Goal: Task Accomplishment & Management: Complete application form

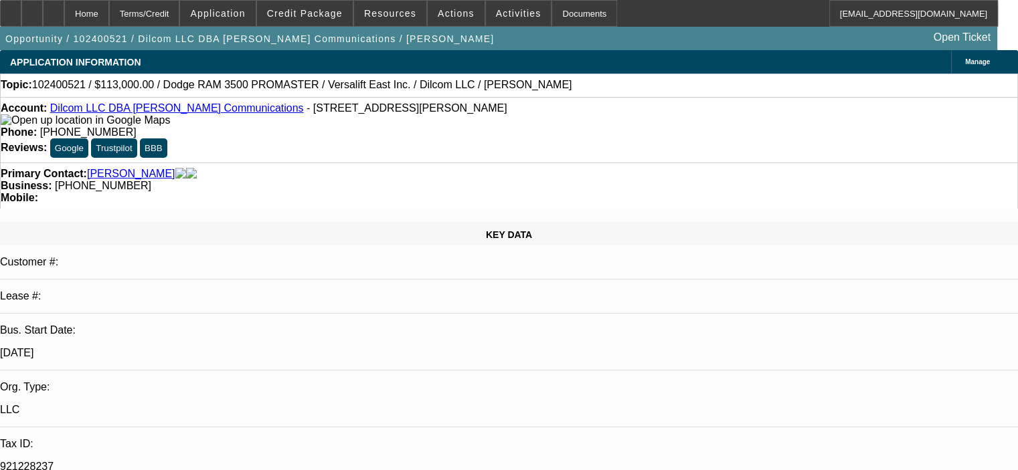
select select "0"
select select "2"
select select "0"
select select "6"
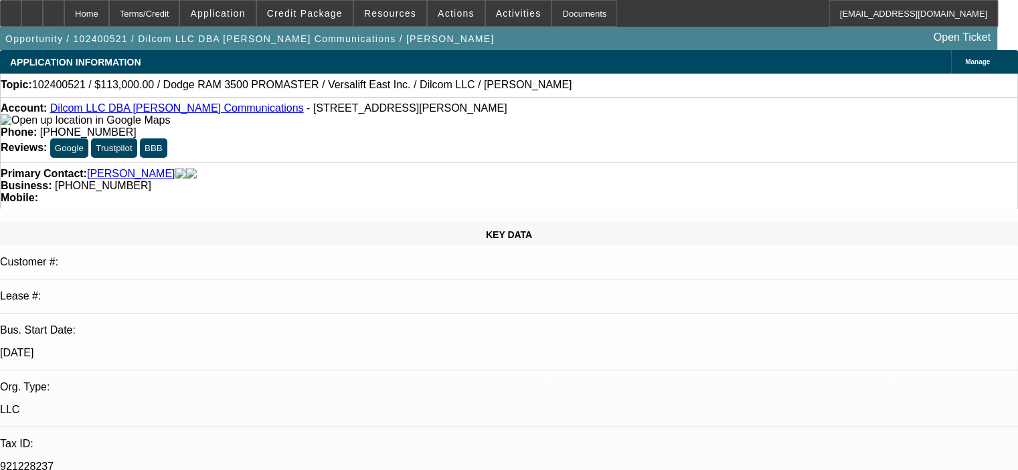
select select "0.15"
select select "2"
select select "0"
select select "6"
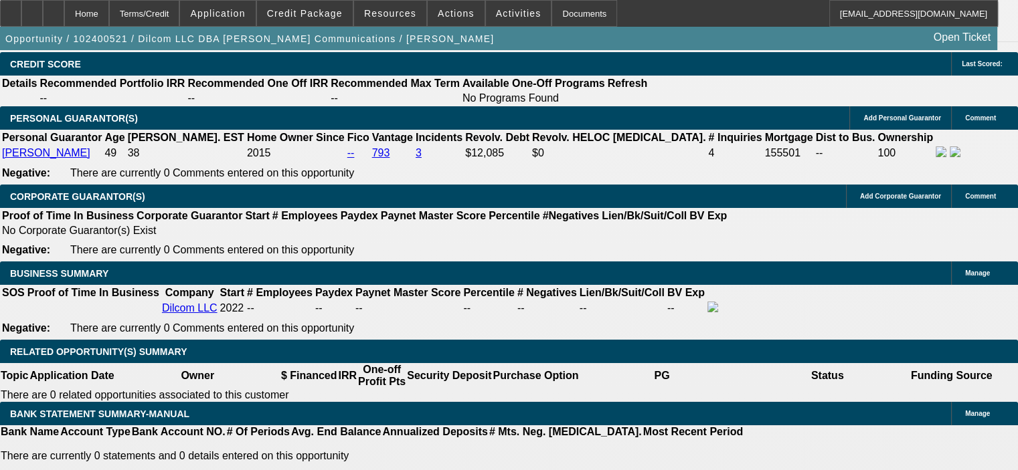
scroll to position [1940, 0]
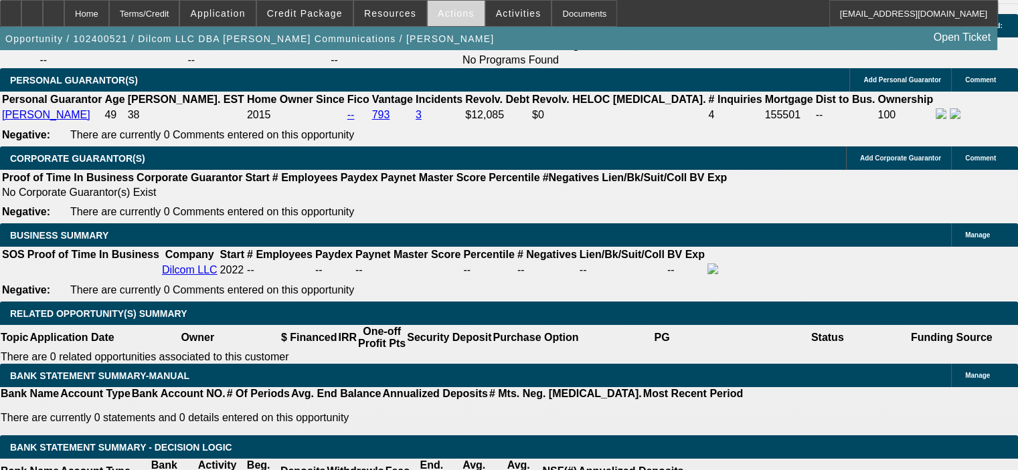
click at [450, 11] on span "Actions" at bounding box center [456, 13] width 37 height 11
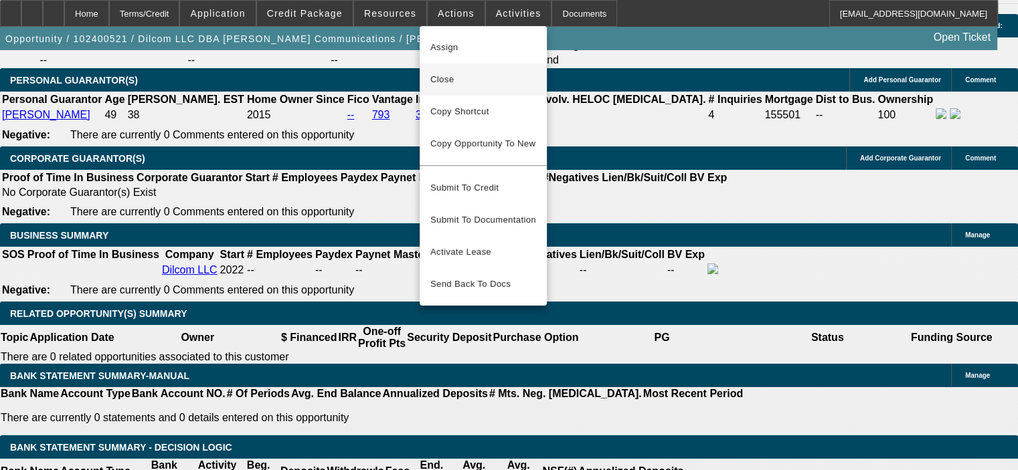
click at [463, 75] on span "Close" at bounding box center [483, 80] width 106 height 16
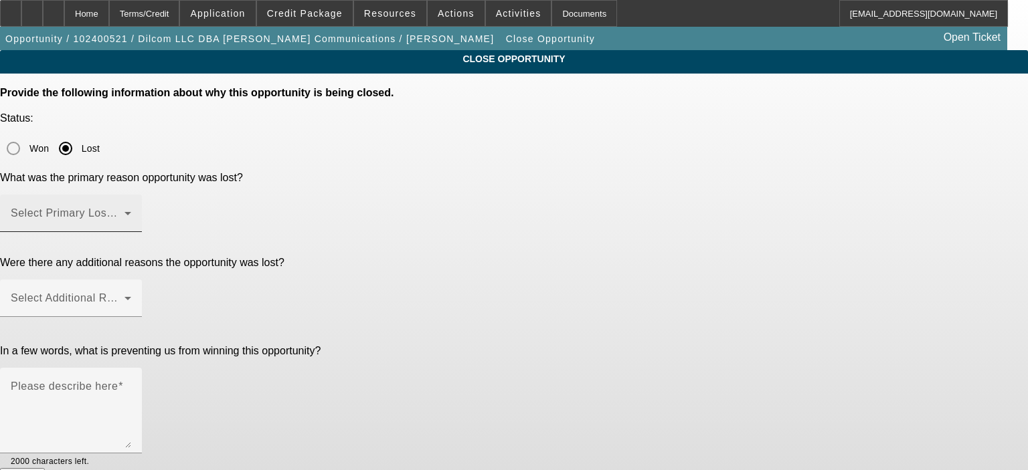
click at [124, 211] on span at bounding box center [68, 219] width 114 height 16
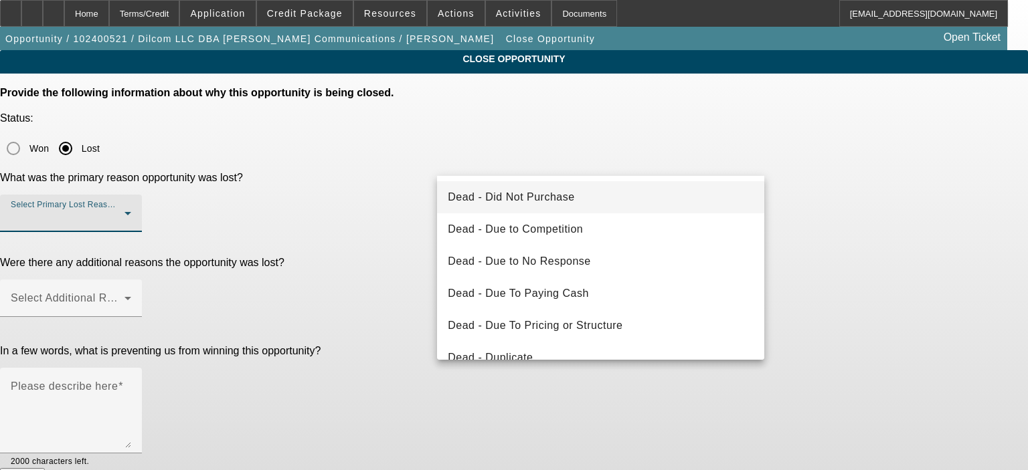
click at [657, 203] on mat-option "Dead - Did Not Purchase" at bounding box center [600, 197] width 327 height 32
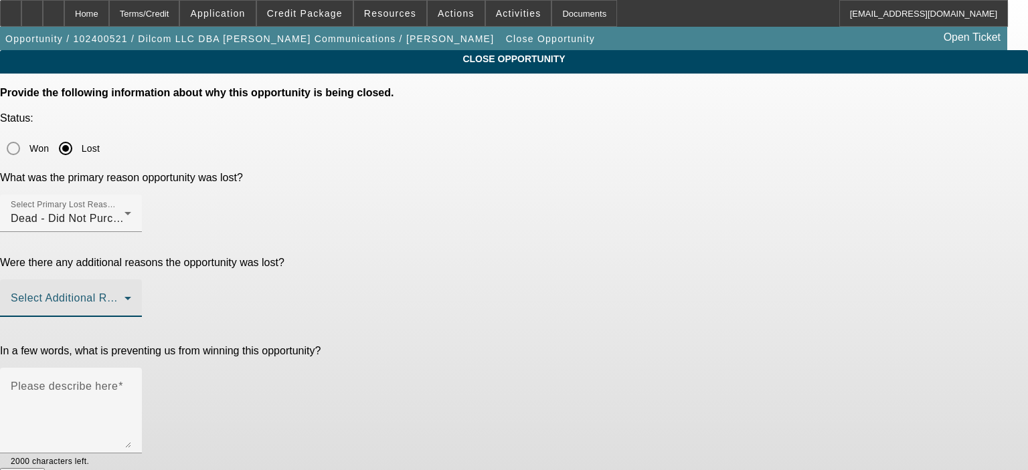
click at [124, 296] on span at bounding box center [68, 304] width 114 height 16
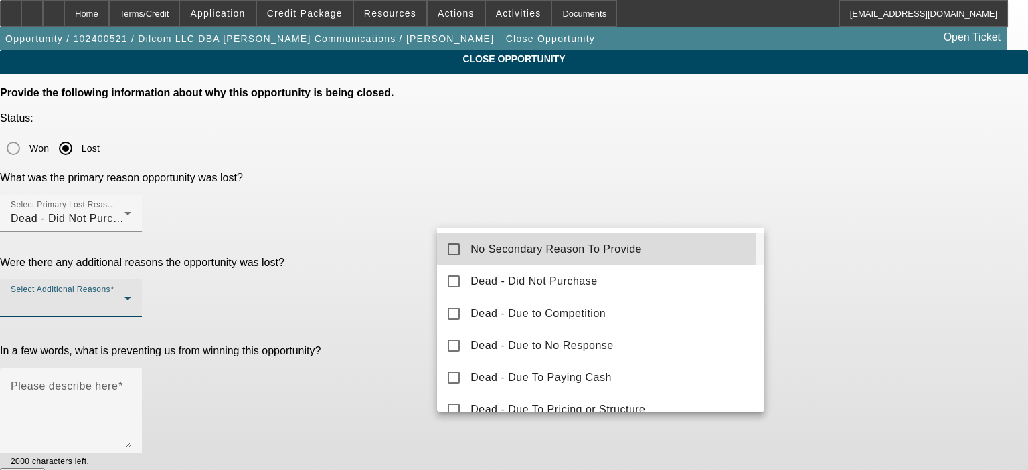
click at [596, 248] on span "No Secondary Reason To Provide" at bounding box center [555, 250] width 171 height 16
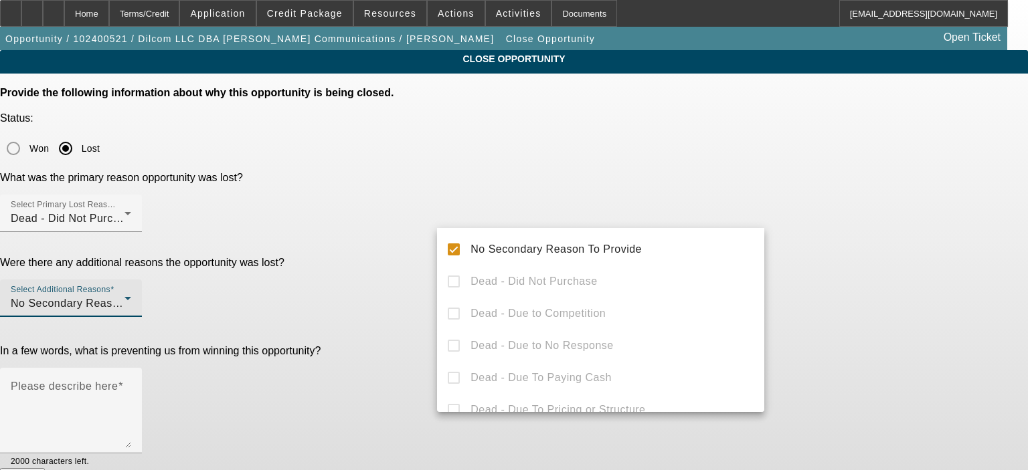
click at [369, 248] on div at bounding box center [514, 235] width 1028 height 470
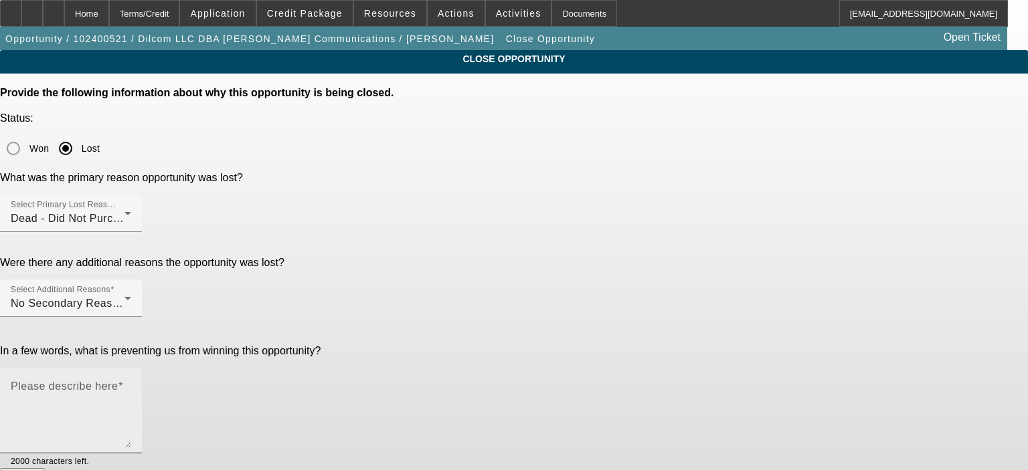
click at [118, 381] on mat-label "Please describe here" at bounding box center [64, 386] width 107 height 11
click at [131, 384] on textarea "Please describe here" at bounding box center [71, 416] width 120 height 64
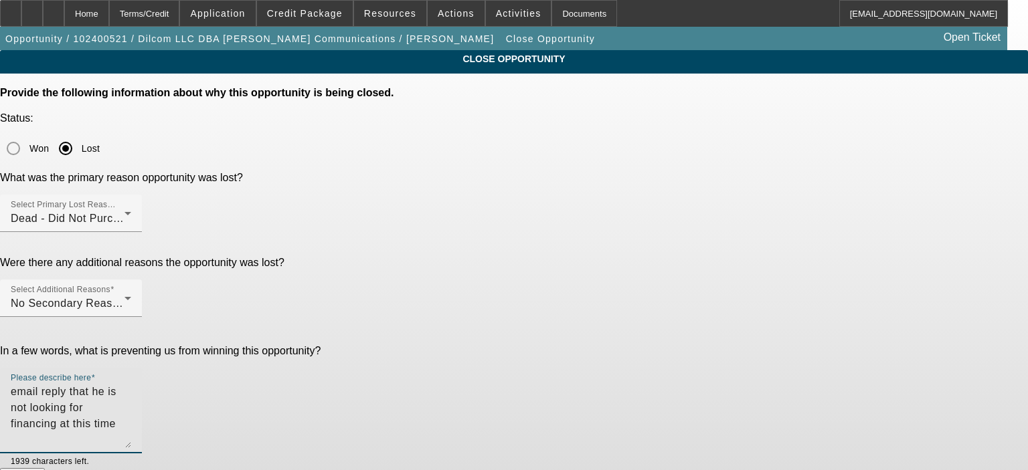
type textarea "email reply that he is not looking for financing at this time"
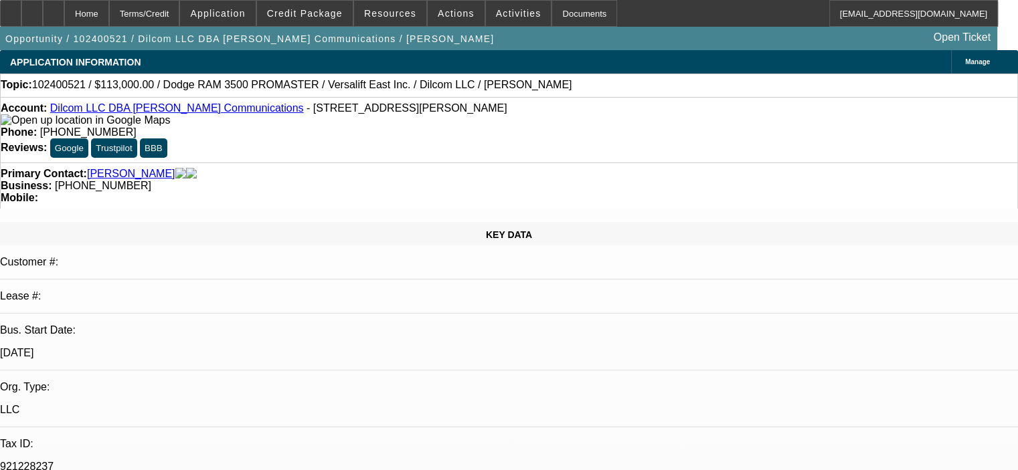
select select "0"
select select "2"
select select "0"
select select "6"
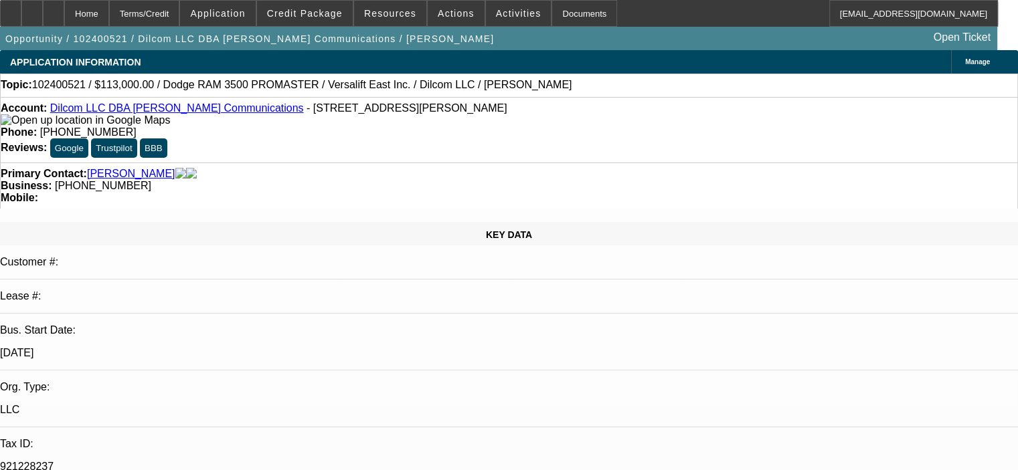
select select "0.15"
select select "2"
select select "0"
select select "6"
